Goal: Browse casually: Explore the website without a specific task or goal

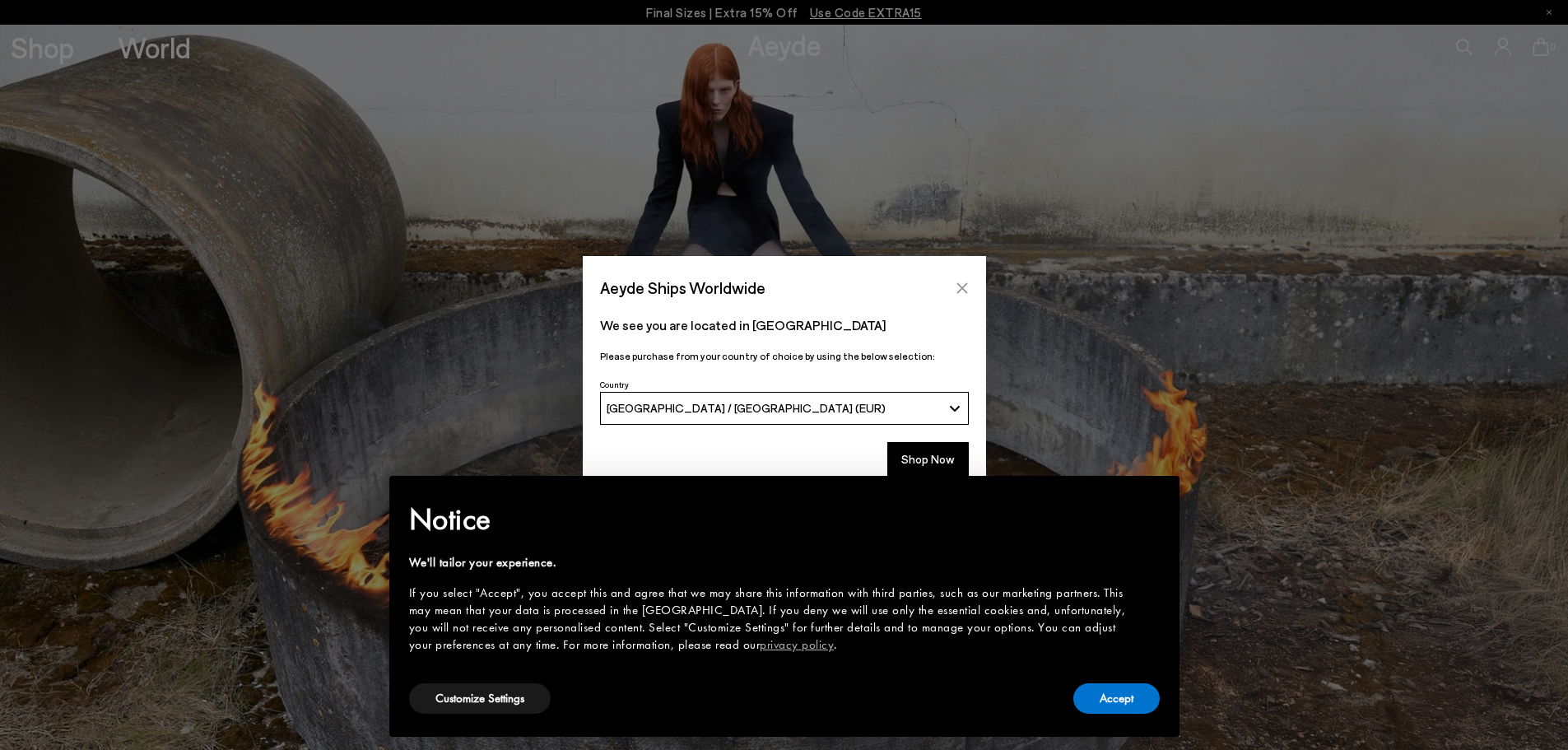
click at [962, 284] on icon "Close" at bounding box center [962, 288] width 13 height 13
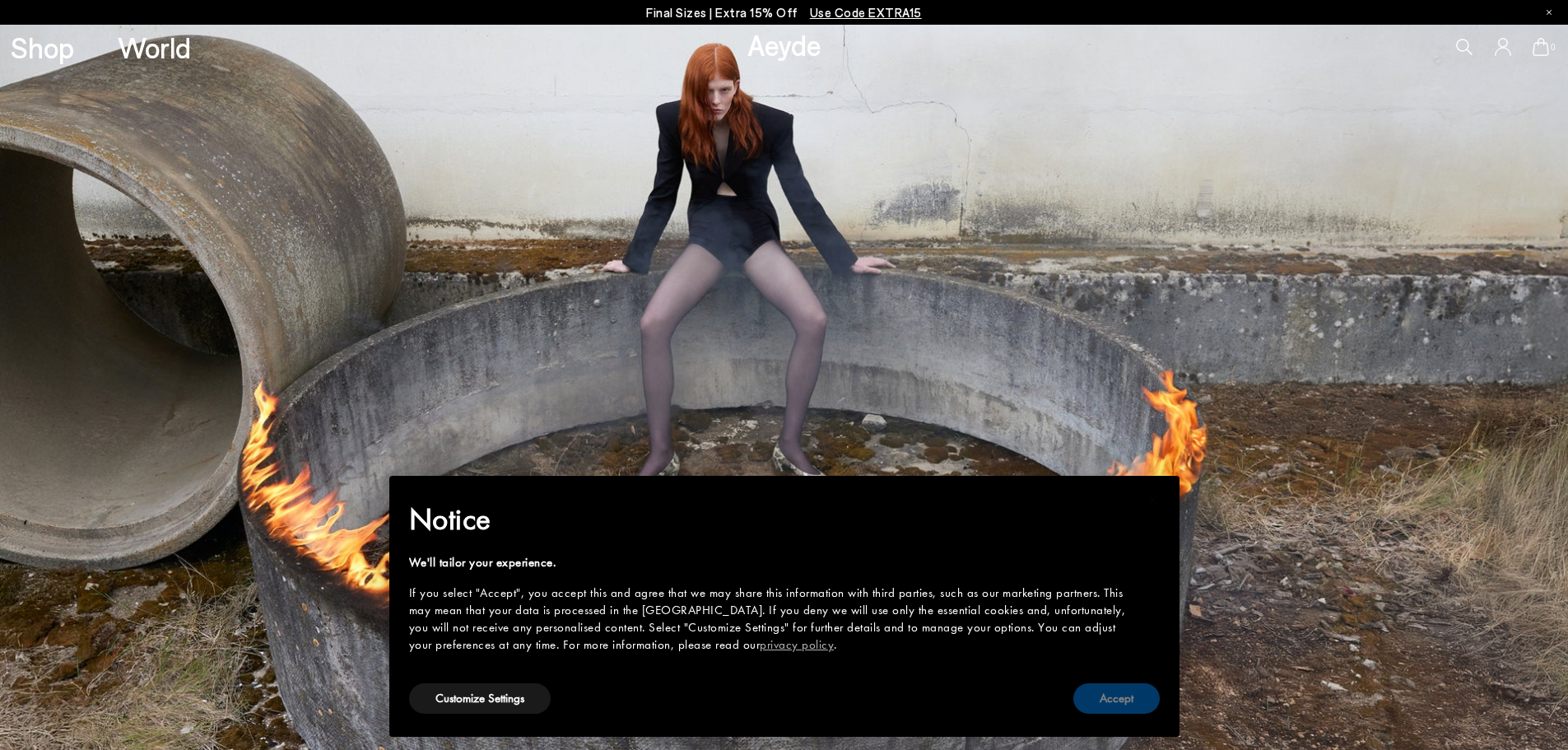
click at [1119, 704] on button "Accept" at bounding box center [1116, 698] width 87 height 31
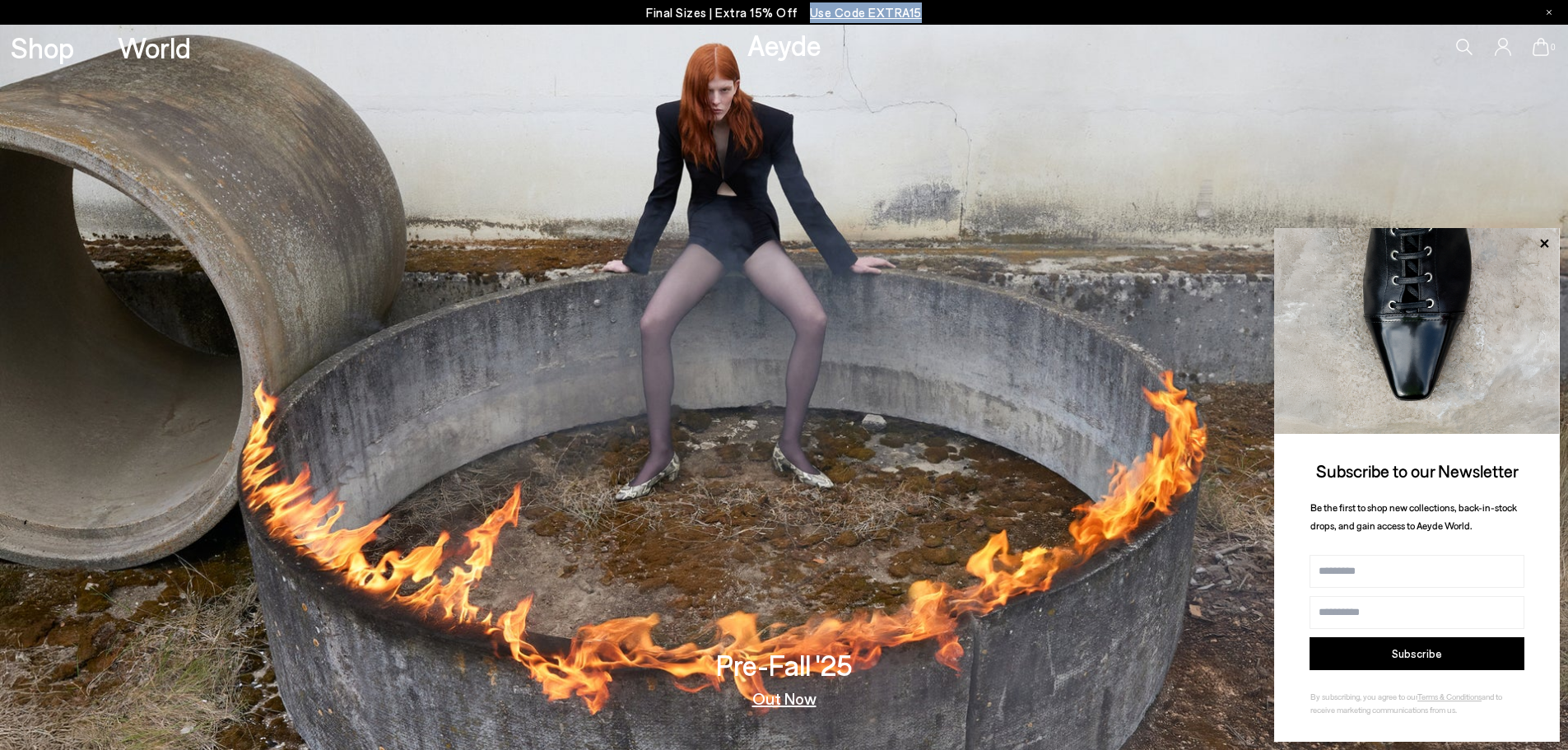
drag, startPoint x: 1062, startPoint y: 12, endPoint x: 798, endPoint y: 15, distance: 264.0
click at [798, 15] on div "Final Sizes | Extra 15% Off Use Code EXTRA15" at bounding box center [784, 12] width 1568 height 25
click at [1543, 243] on icon at bounding box center [1543, 242] width 9 height 9
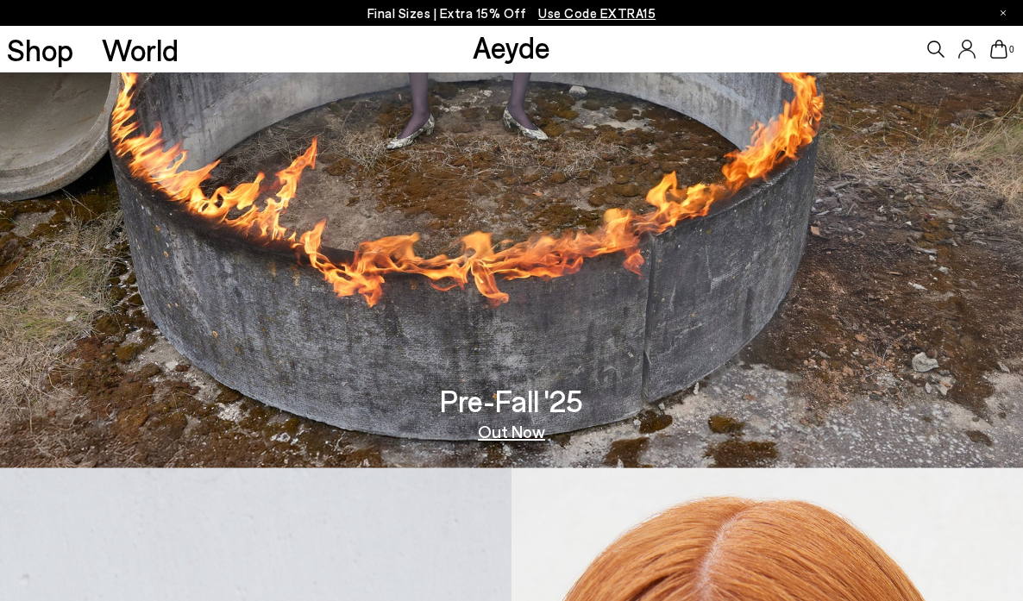
scroll to position [86, 0]
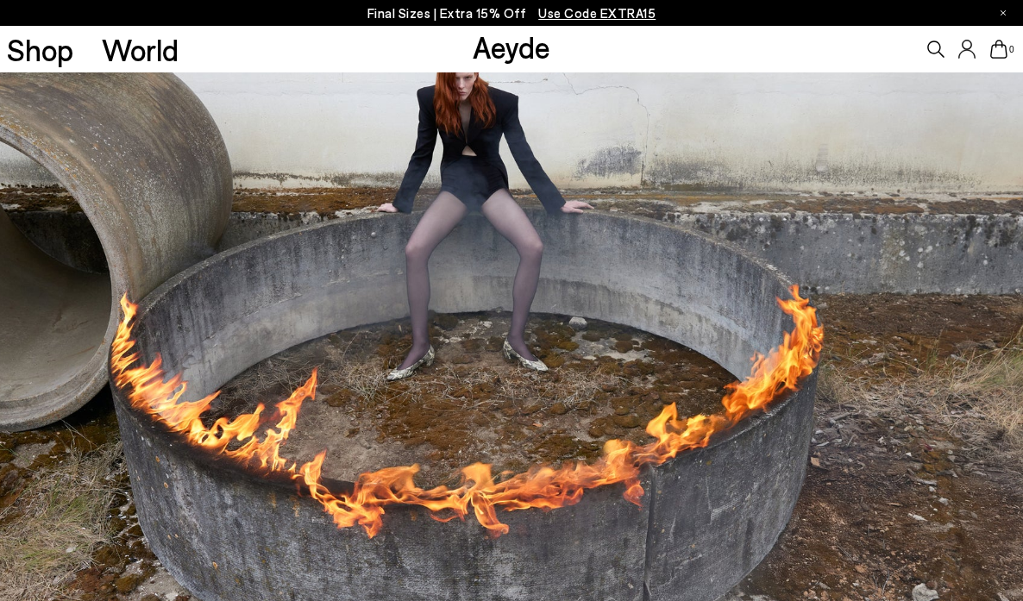
click at [1002, 12] on icon at bounding box center [1003, 12] width 5 height 5
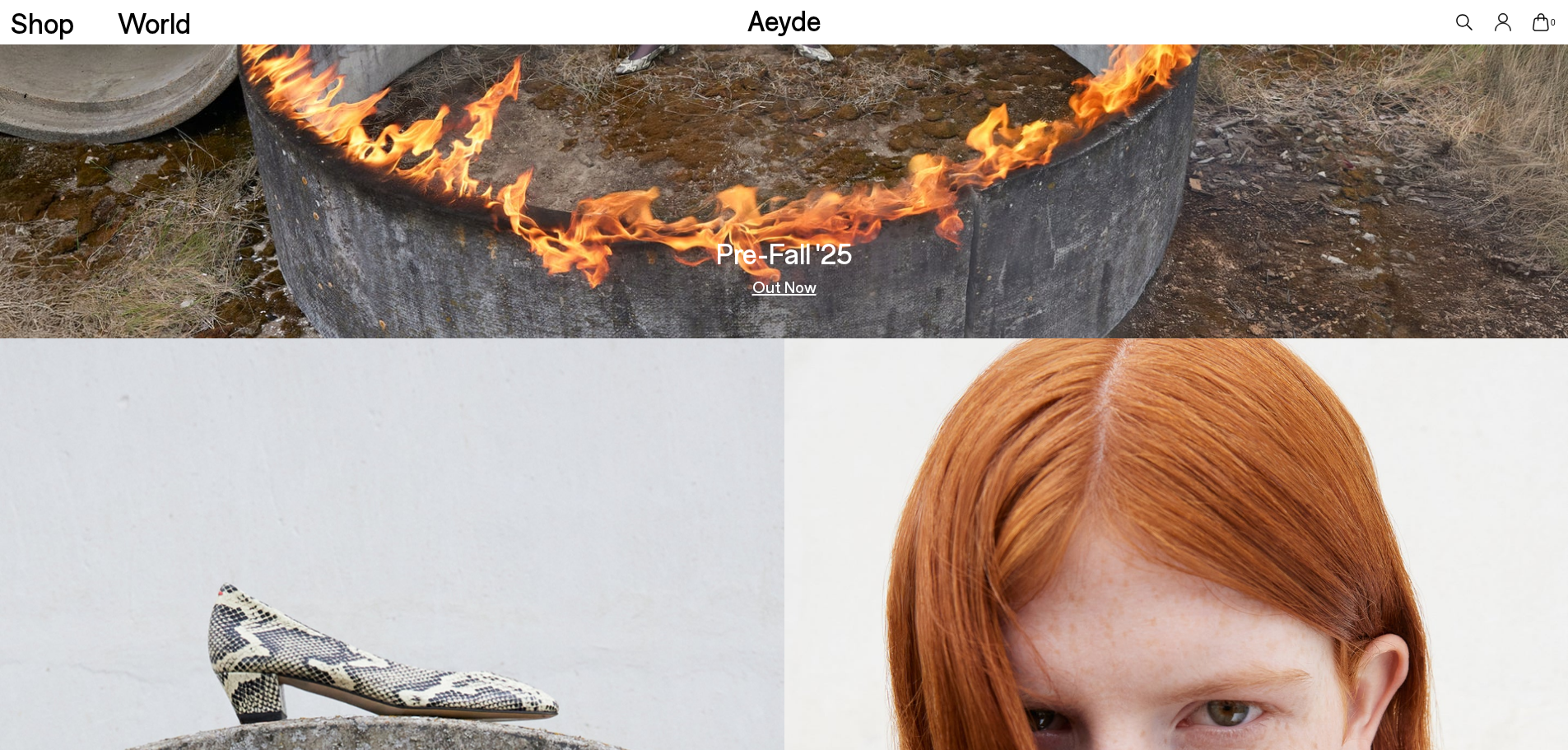
scroll to position [0, 0]
